Goal: Task Accomplishment & Management: Complete application form

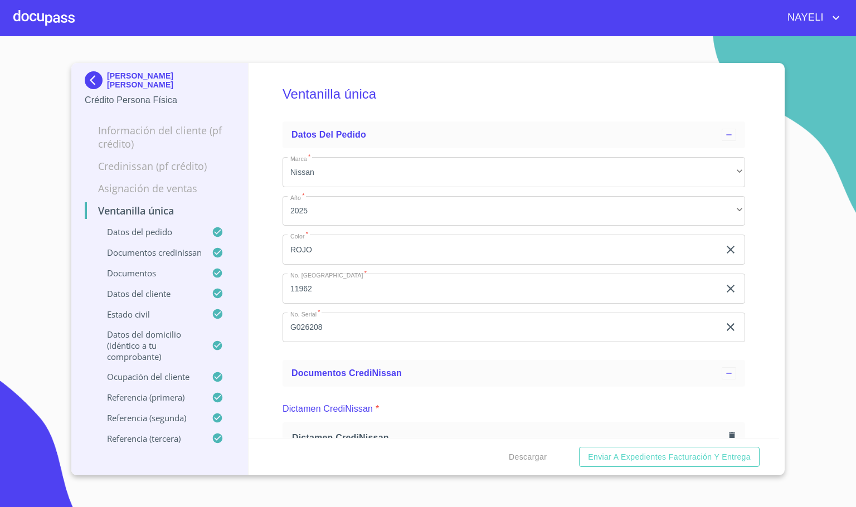
scroll to position [3259, 0]
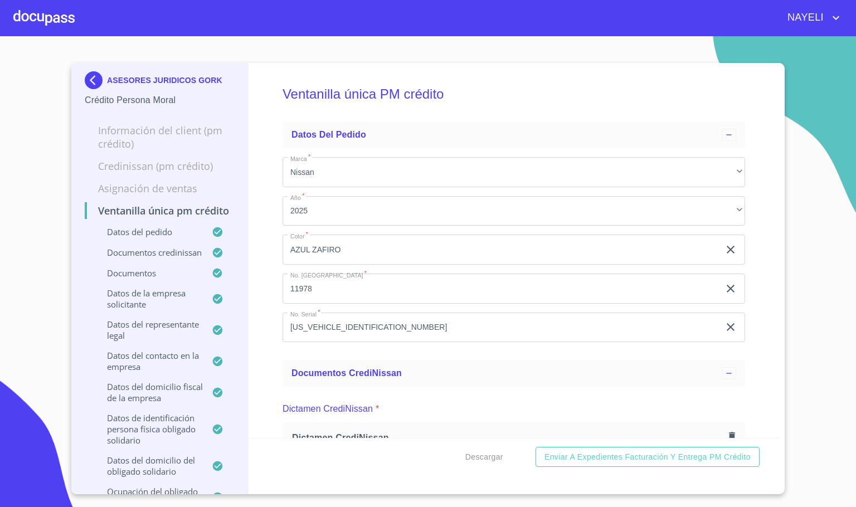
scroll to position [5393, 0]
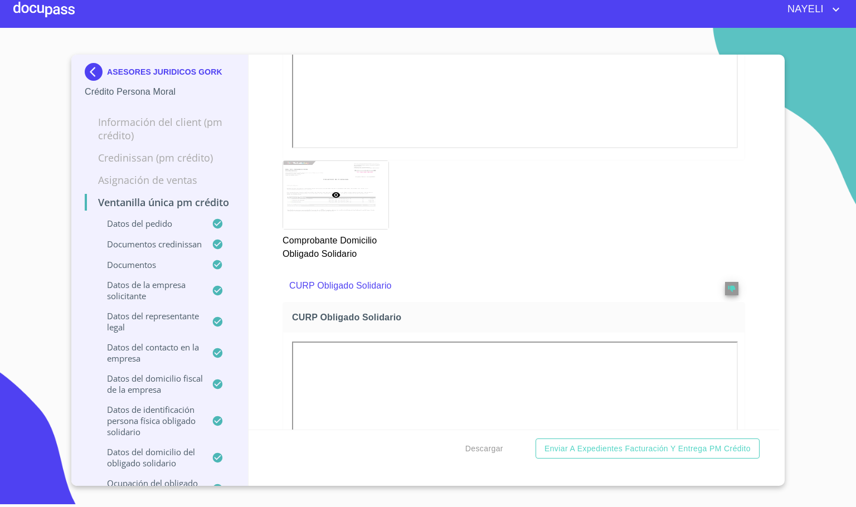
click at [96, 82] on div "ASESORES JURIDICOS GORK" at bounding box center [160, 74] width 150 height 22
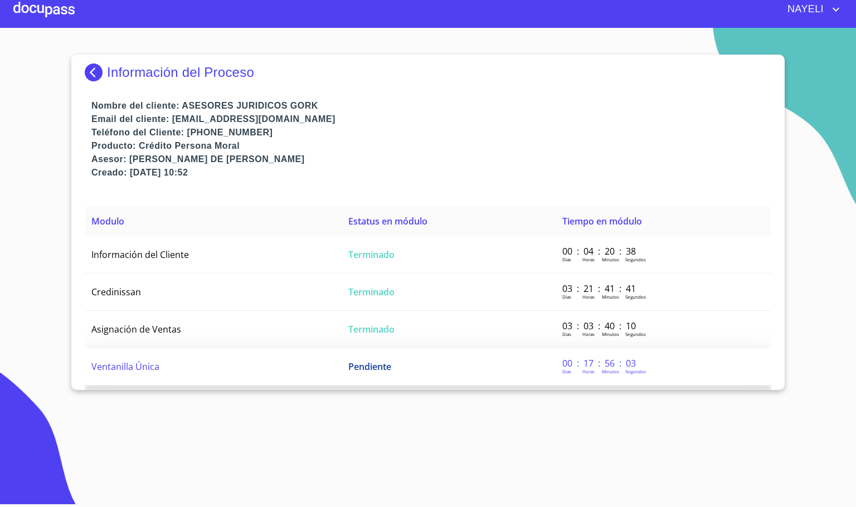
click at [99, 363] on span "Ventanilla Única" at bounding box center [125, 366] width 68 height 12
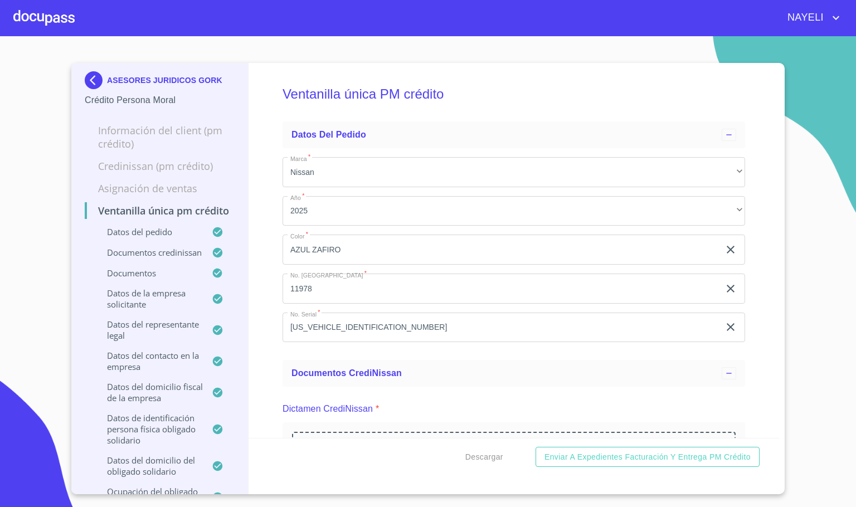
click at [261, 211] on div "Ventanilla única PM crédito Datos del pedido Marca   * Nissan ​ Año   * 2025 ​ …" at bounding box center [513, 250] width 531 height 375
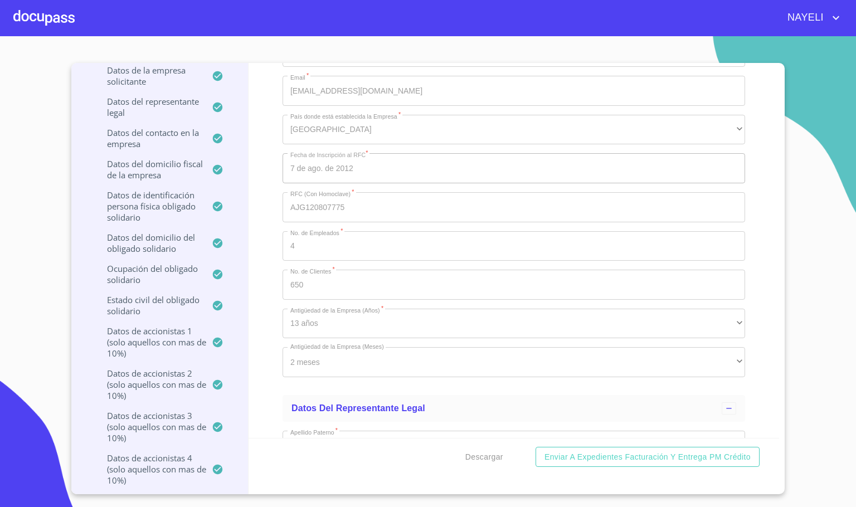
scroll to position [9024, 0]
